Goal: Task Accomplishment & Management: Manage account settings

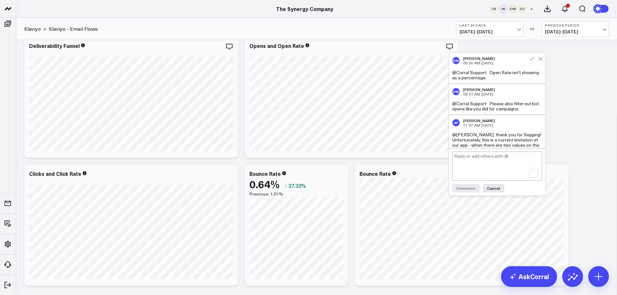
scroll to position [24, 0]
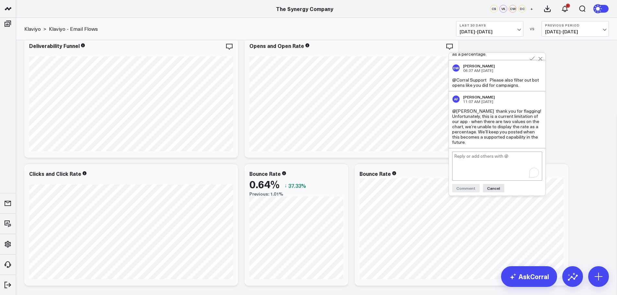
click at [586, 128] on div "Revenue Modify via AI Copy link to widget Ask support Remove Create linked copy…" at bounding box center [316, 216] width 591 height 694
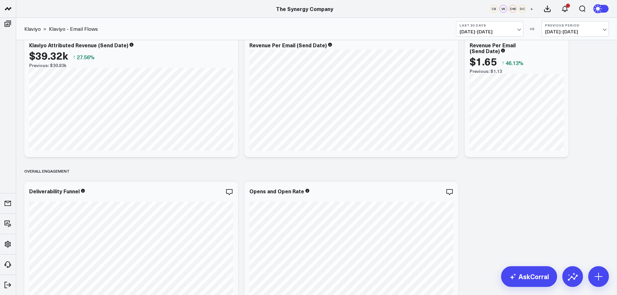
scroll to position [0, 0]
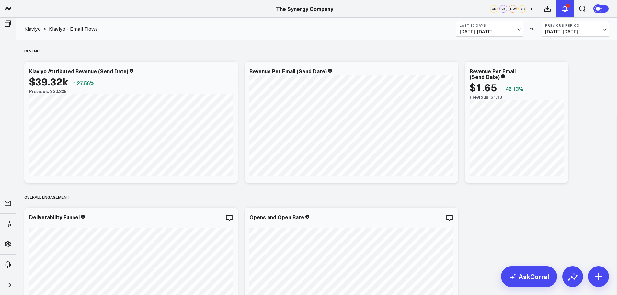
click at [565, 6] on icon at bounding box center [564, 9] width 5 height 6
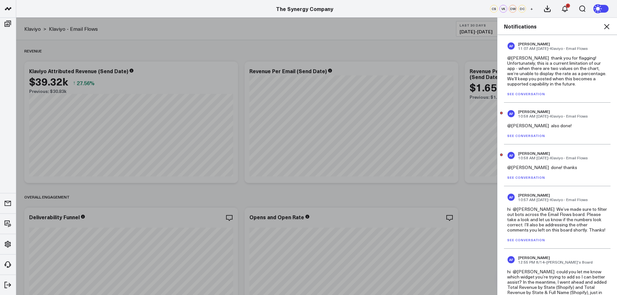
click at [521, 176] on link "See conversation" at bounding box center [526, 177] width 38 height 5
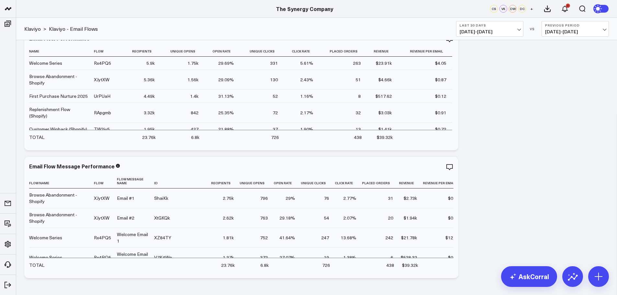
scroll to position [389, 0]
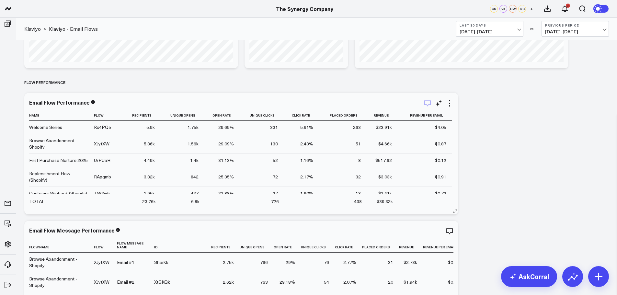
click at [426, 103] on icon "button" at bounding box center [427, 103] width 8 height 8
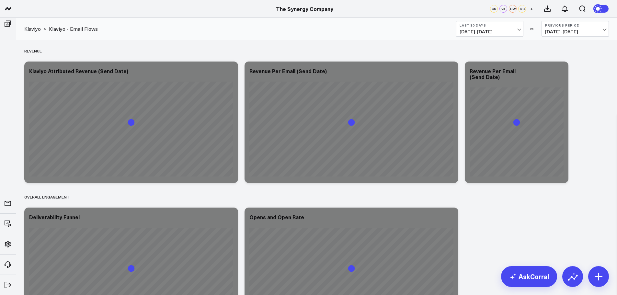
scroll to position [433, 0]
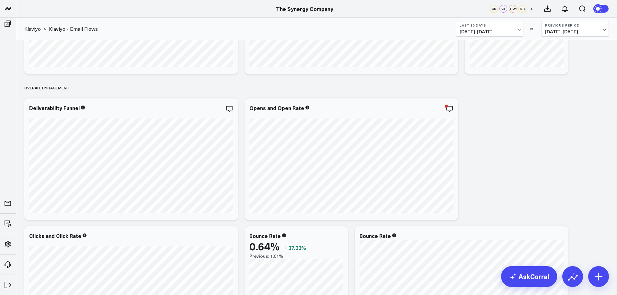
scroll to position [65, 0]
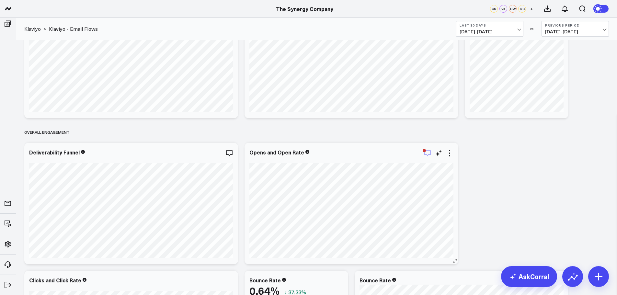
click at [427, 153] on icon "button" at bounding box center [427, 153] width 8 height 8
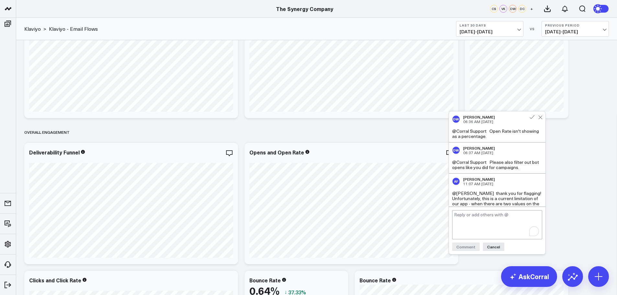
scroll to position [24, 0]
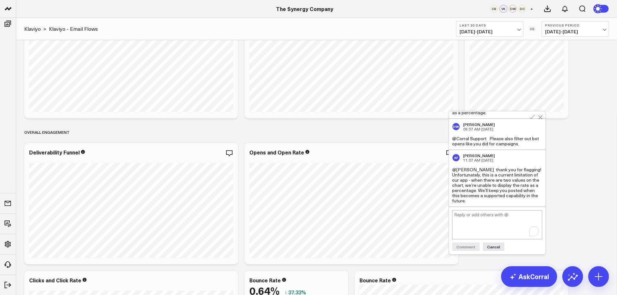
click at [531, 116] on icon at bounding box center [532, 117] width 6 height 6
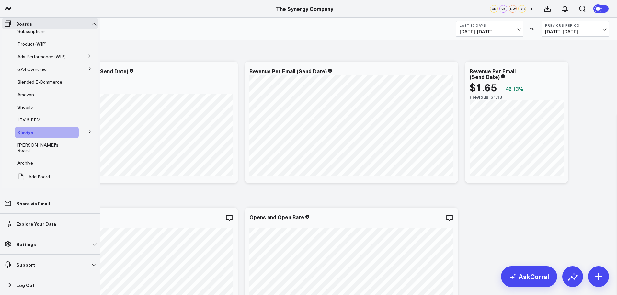
scroll to position [58, 0]
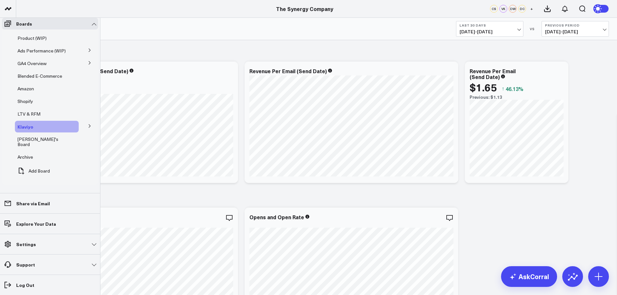
click at [26, 123] on span "Klaviyo" at bounding box center [25, 126] width 16 height 6
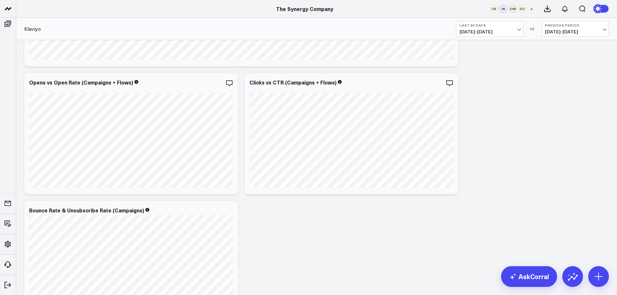
scroll to position [734, 0]
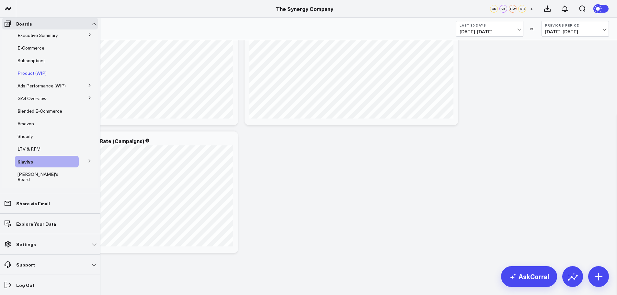
click at [30, 76] on span "Product (WIP)" at bounding box center [31, 73] width 29 height 6
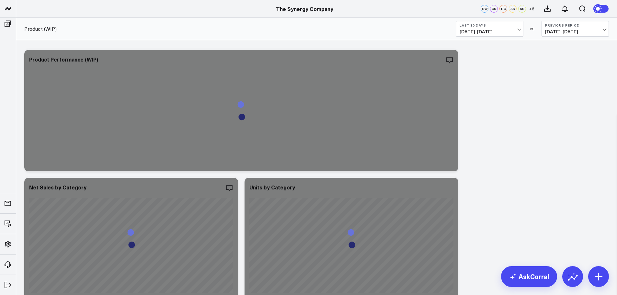
scroll to position [97, 0]
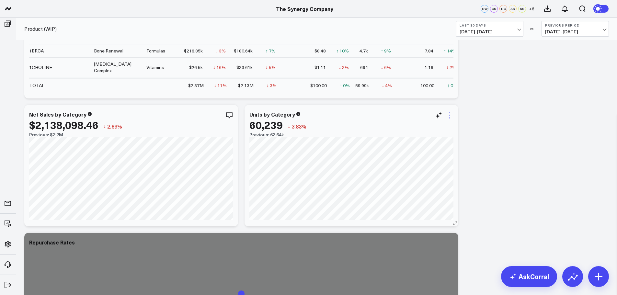
click at [449, 114] on icon at bounding box center [449, 115] width 8 height 8
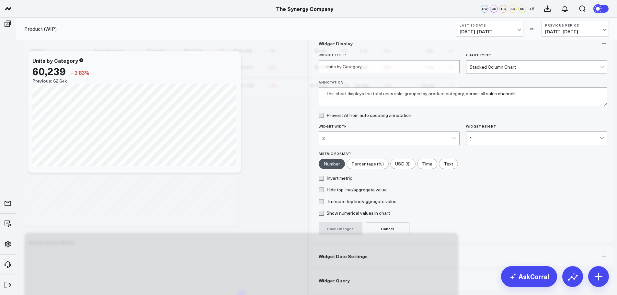
click at [368, 266] on button "Widget Date Settings" at bounding box center [463, 255] width 302 height 19
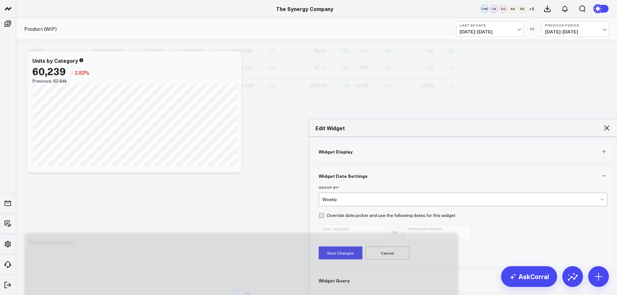
click at [349, 193] on div "Weekly" at bounding box center [461, 199] width 278 height 13
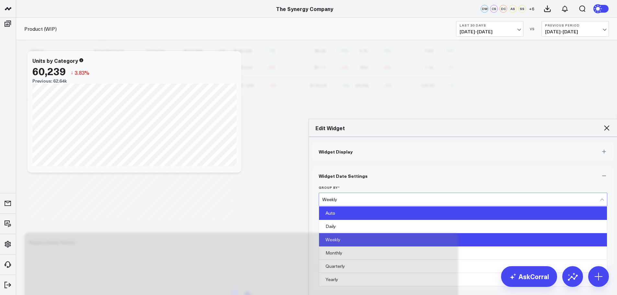
click at [348, 207] on div "Auto" at bounding box center [463, 213] width 288 height 13
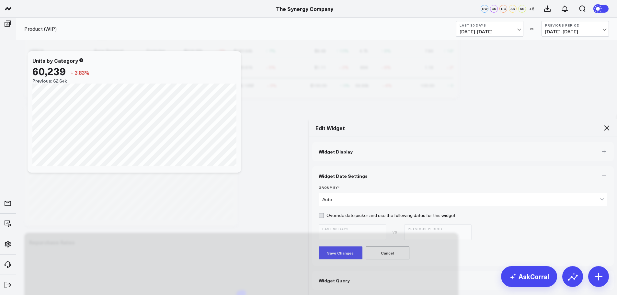
click at [339, 246] on button "Save Changes" at bounding box center [341, 252] width 44 height 13
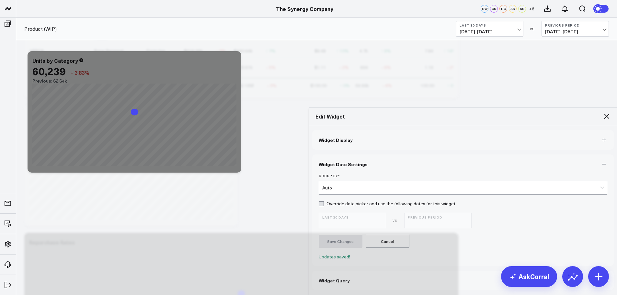
click at [607, 112] on icon at bounding box center [607, 116] width 8 height 8
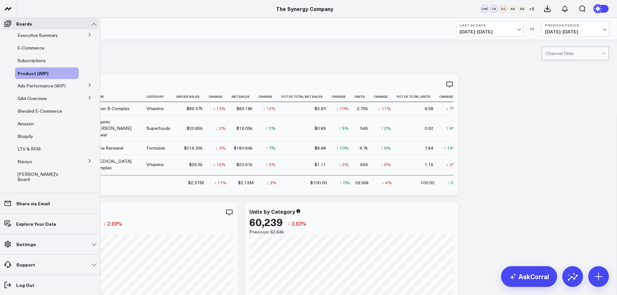
click at [84, 165] on button at bounding box center [89, 161] width 17 height 10
click at [32, 181] on span "Klaviyo - Email Campaigns" at bounding box center [35, 175] width 29 height 11
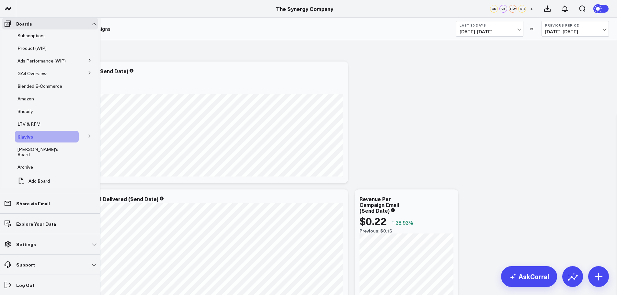
scroll to position [58, 0]
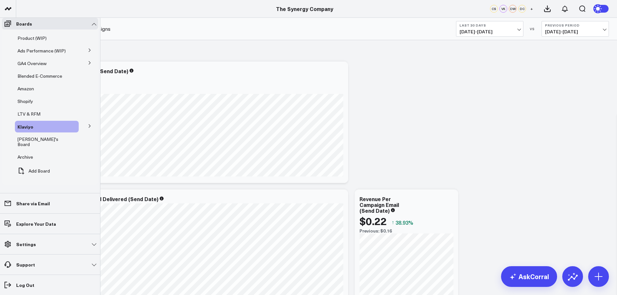
click at [0, 0] on span "Klaviyo - Email Flows" at bounding box center [0, 0] width 0 height 0
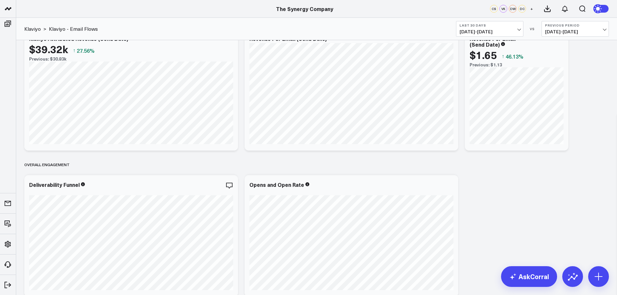
scroll to position [65, 0]
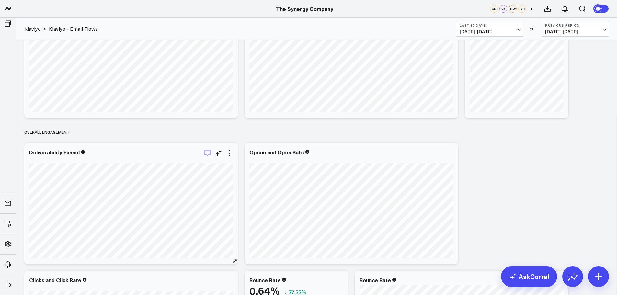
click at [208, 152] on icon "button" at bounding box center [207, 153] width 8 height 8
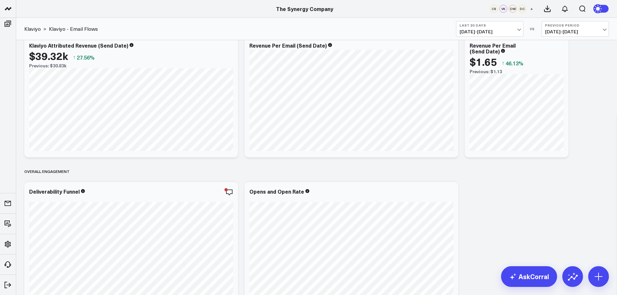
scroll to position [0, 0]
